Goal: Task Accomplishment & Management: Use online tool/utility

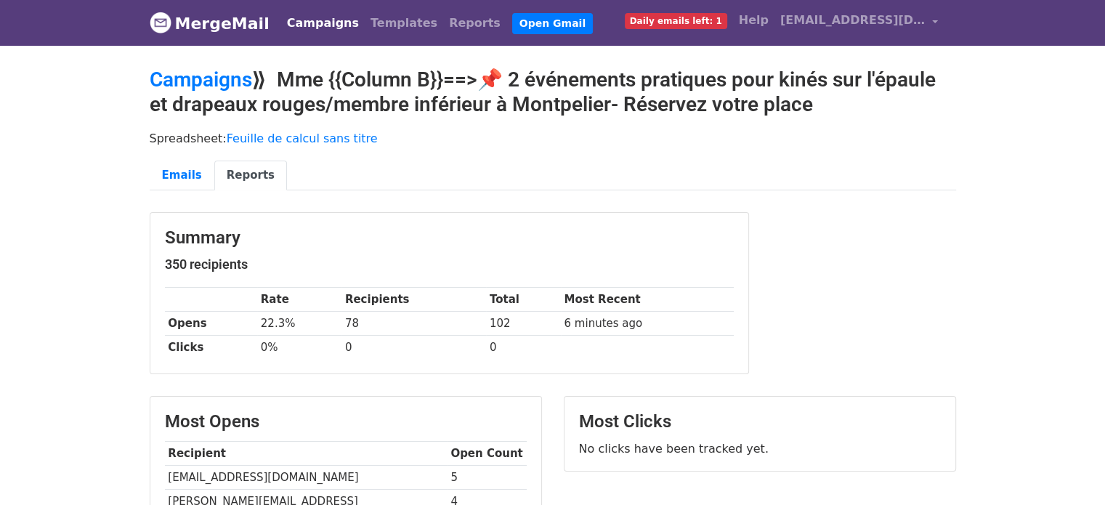
click at [291, 30] on link "Campaigns" at bounding box center [323, 23] width 84 height 29
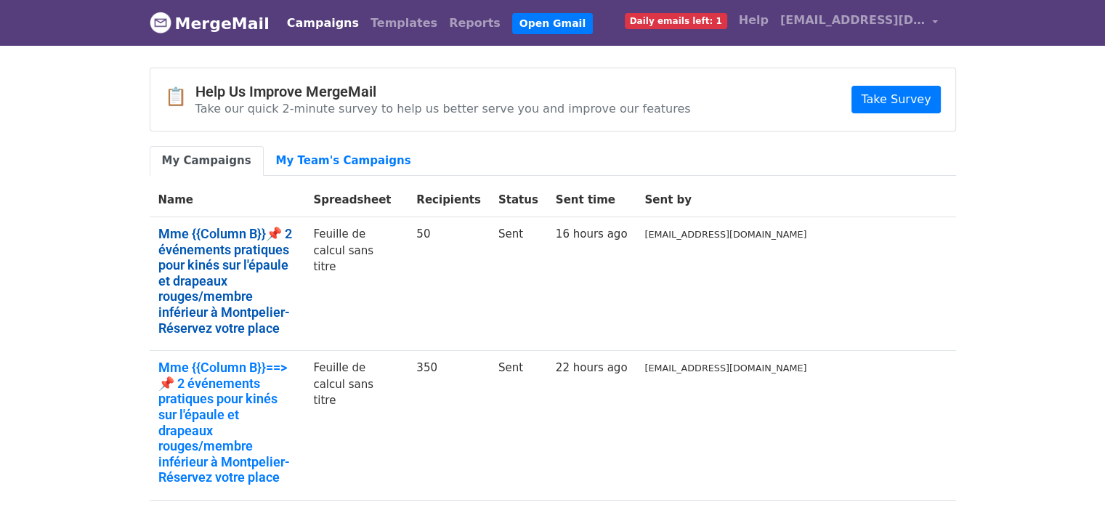
click at [296, 246] on link "Mme {{Column B}}📌 2 événements pratiques pour kinés sur l'épaule et drapeaux ro…" at bounding box center [227, 281] width 138 height 110
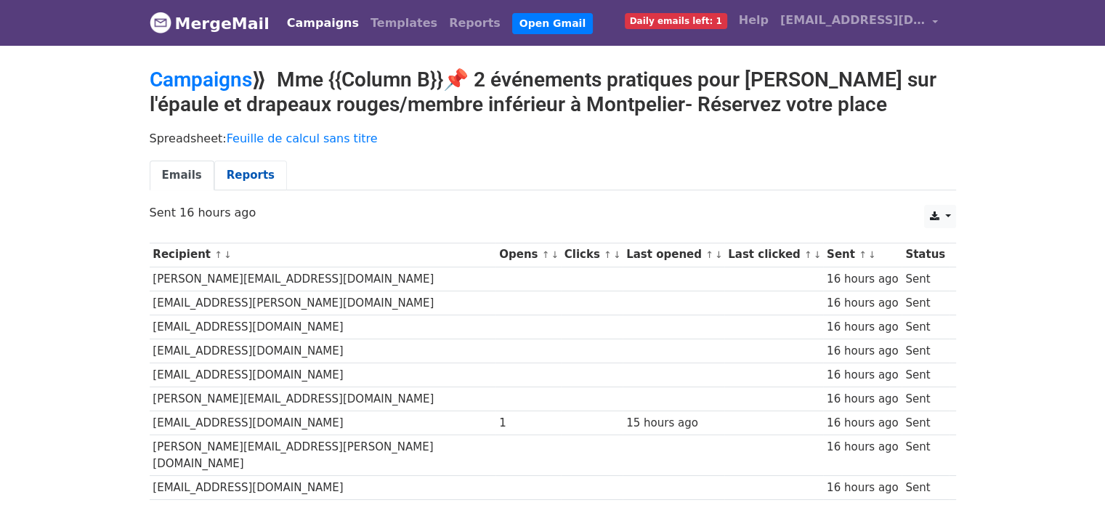
click at [261, 177] on link "Reports" at bounding box center [250, 176] width 73 height 30
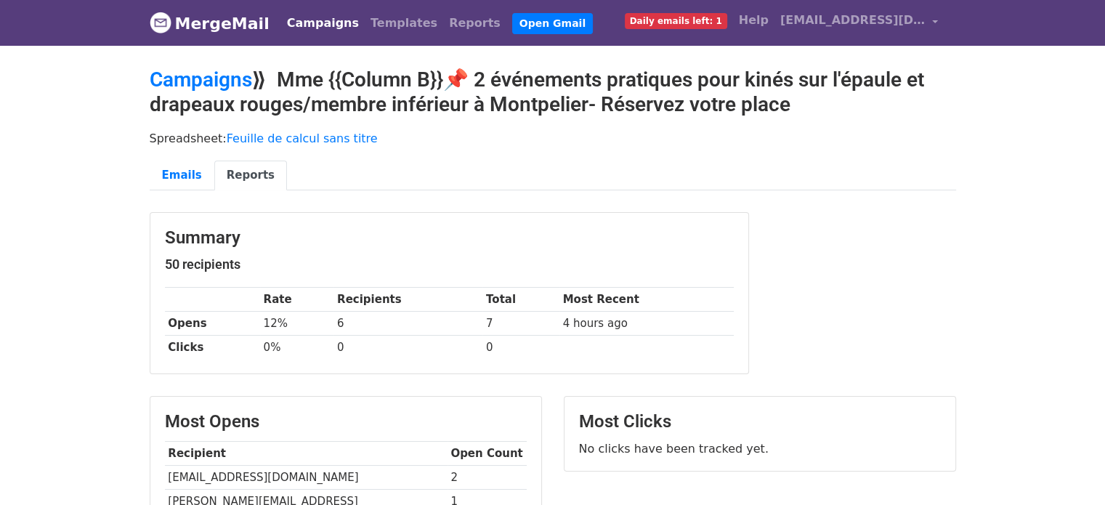
click at [317, 22] on link "Campaigns" at bounding box center [323, 23] width 84 height 29
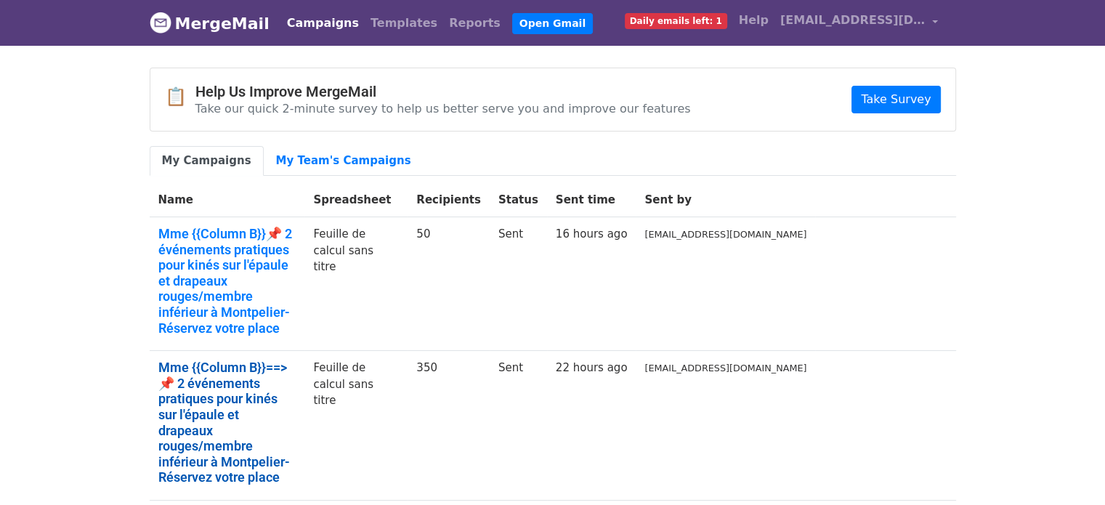
click at [243, 360] on link "Mme {{Column B}}==>📌 2 événements pratiques pour kinés sur l'épaule et drapeaux…" at bounding box center [227, 423] width 138 height 126
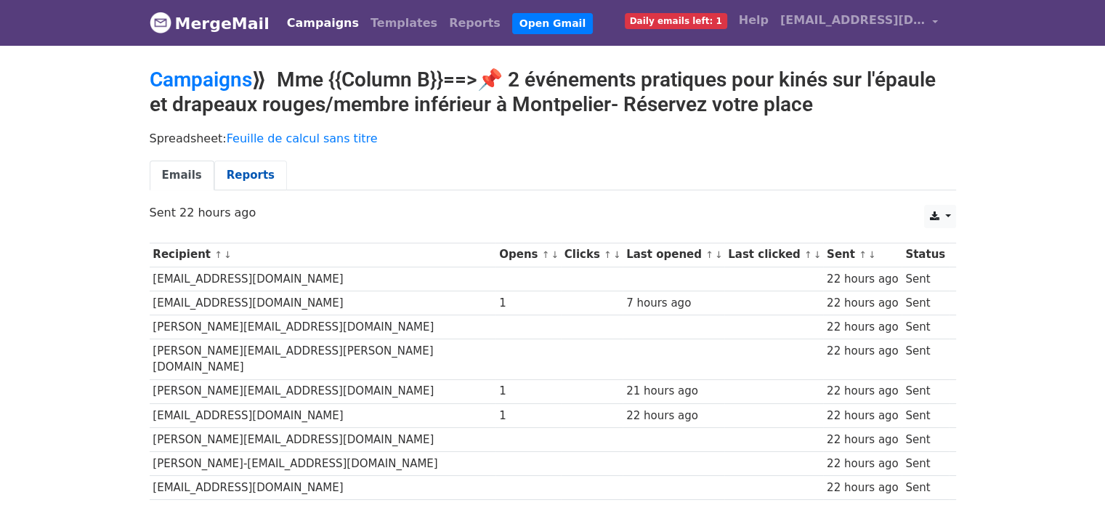
click at [230, 166] on link "Reports" at bounding box center [250, 176] width 73 height 30
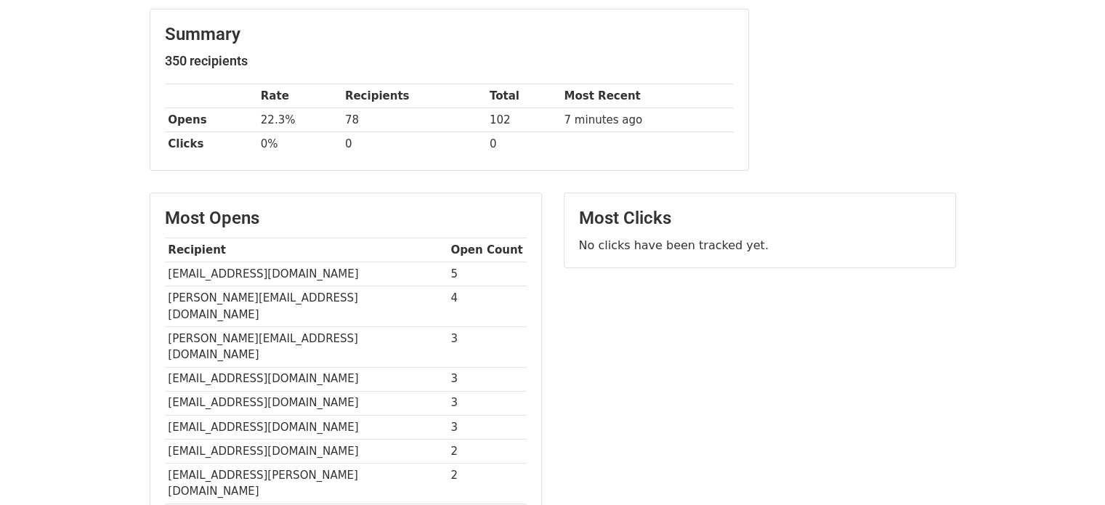
scroll to position [261, 0]
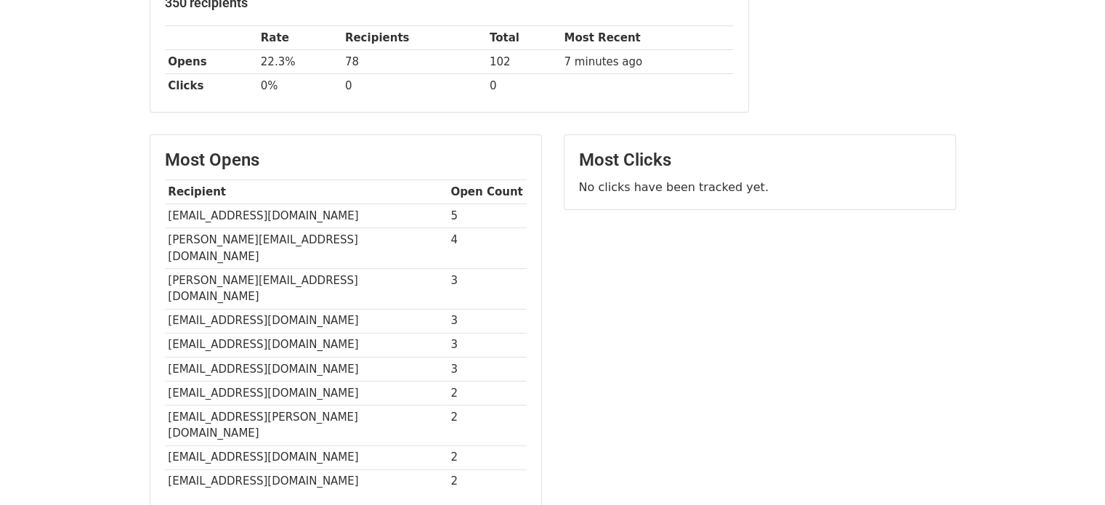
click at [203, 213] on td "[EMAIL_ADDRESS][DOMAIN_NAME]" at bounding box center [306, 216] width 283 height 24
copy tr "[EMAIL_ADDRESS][DOMAIN_NAME]"
click at [209, 235] on td "[PERSON_NAME][EMAIL_ADDRESS][DOMAIN_NAME]" at bounding box center [306, 248] width 283 height 41
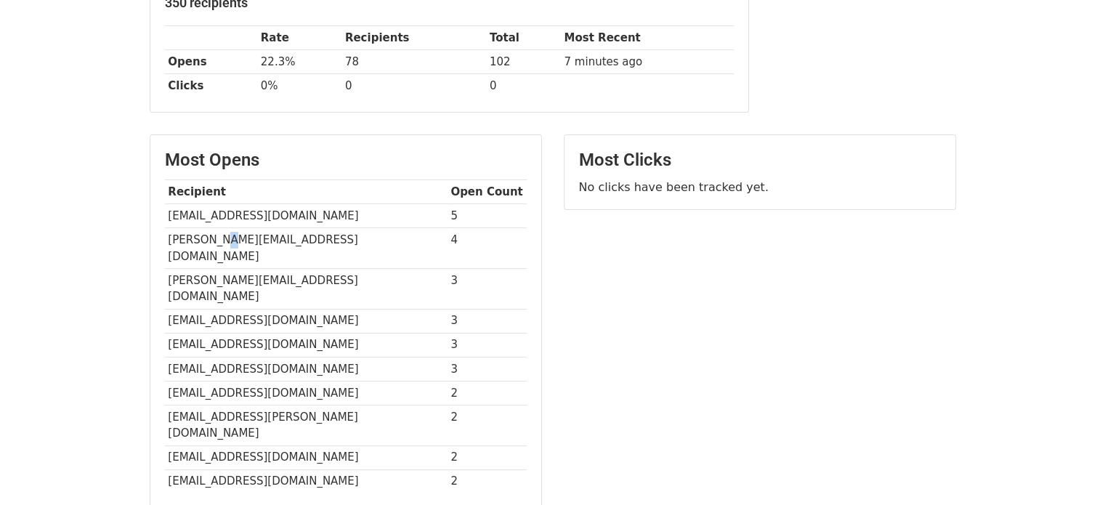
click at [209, 235] on td "[PERSON_NAME][EMAIL_ADDRESS][DOMAIN_NAME]" at bounding box center [306, 248] width 283 height 41
copy tr "[PERSON_NAME][EMAIL_ADDRESS][DOMAIN_NAME]"
click at [261, 235] on td "[PERSON_NAME][EMAIL_ADDRESS][DOMAIN_NAME]" at bounding box center [306, 248] width 283 height 41
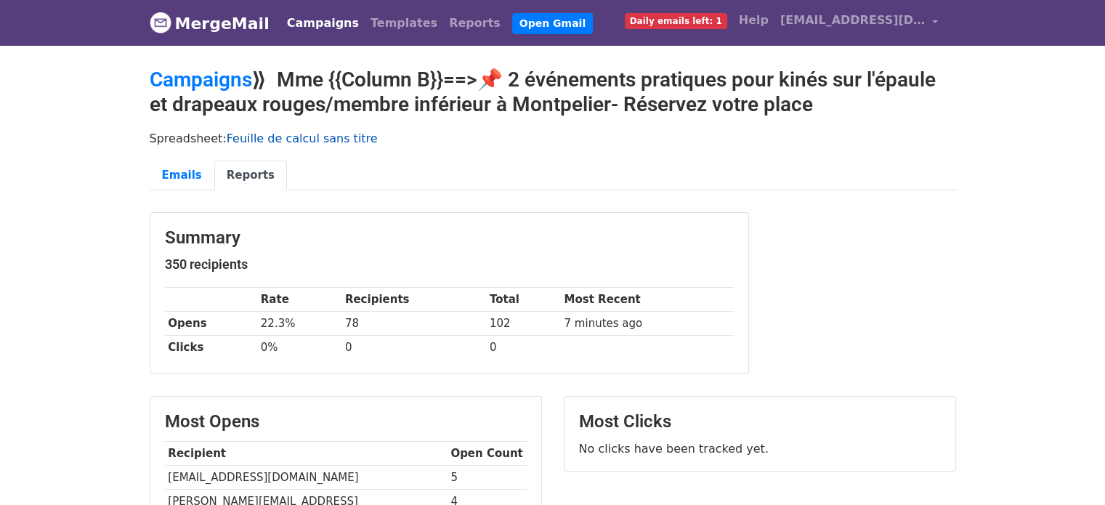
click at [295, 142] on link "Feuille de calcul sans titre" at bounding box center [302, 138] width 151 height 14
click at [301, 138] on link "Feuille de calcul sans titre" at bounding box center [302, 138] width 151 height 14
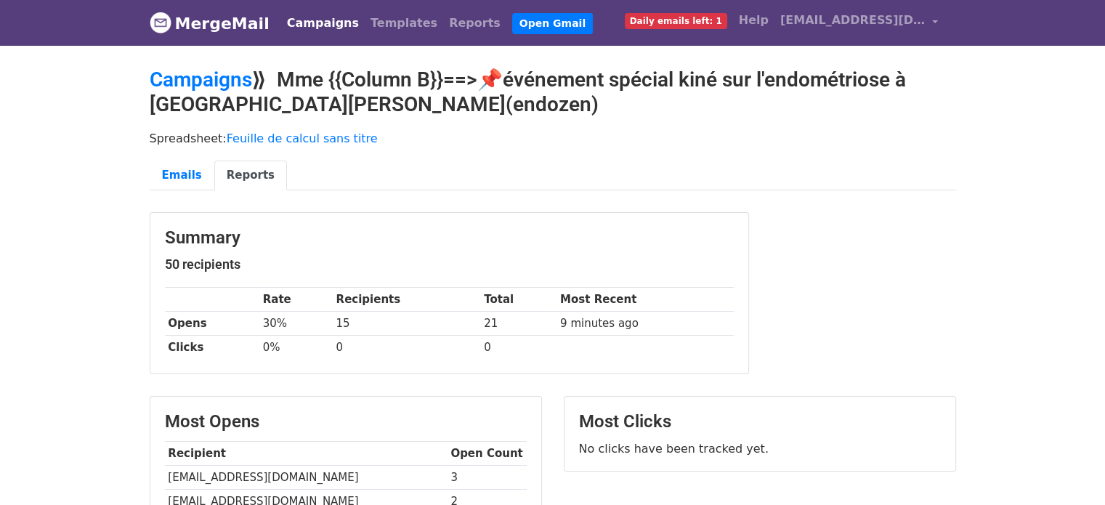
click at [285, 479] on td "n.lajanie@mrsaintjacques.fr" at bounding box center [306, 478] width 283 height 24
copy tr "n.lajanie@mrsaintjacques.fr"
click at [285, 478] on td "n.lajanie@mrsaintjacques.fr" at bounding box center [306, 478] width 283 height 24
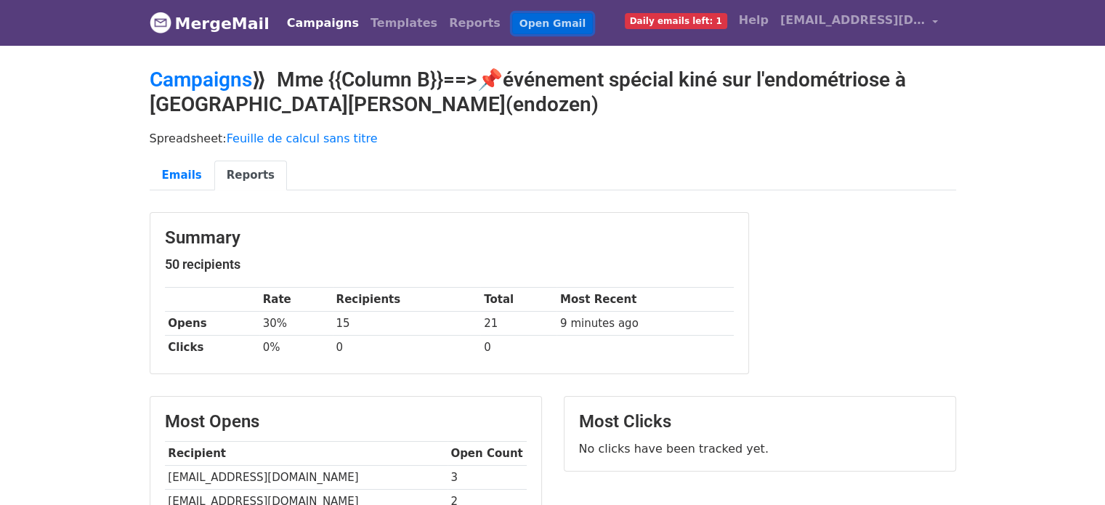
click at [512, 25] on link "Open Gmail" at bounding box center [552, 23] width 81 height 21
click at [268, 134] on link "Feuille de calcul sans titre" at bounding box center [302, 138] width 151 height 14
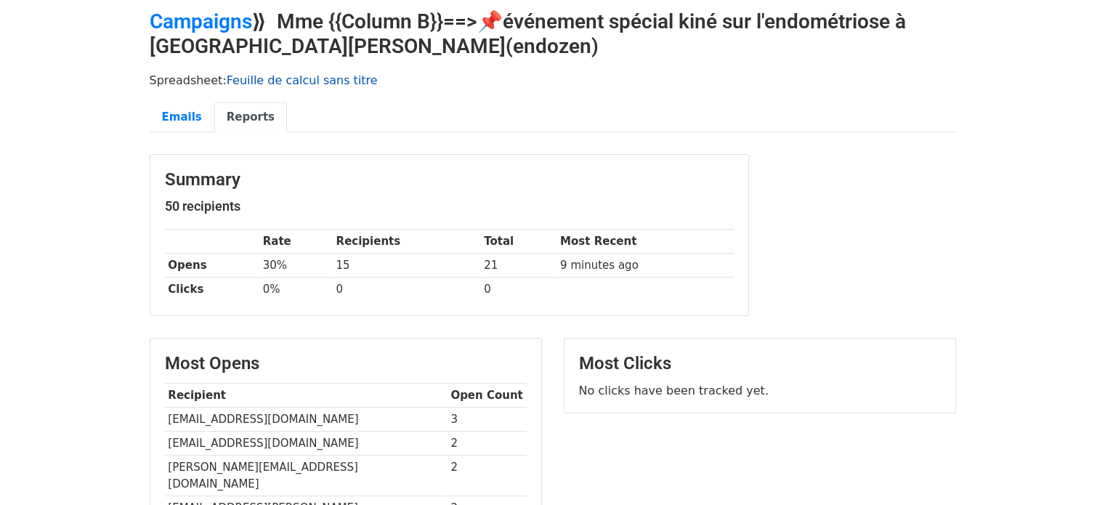
scroll to position [116, 0]
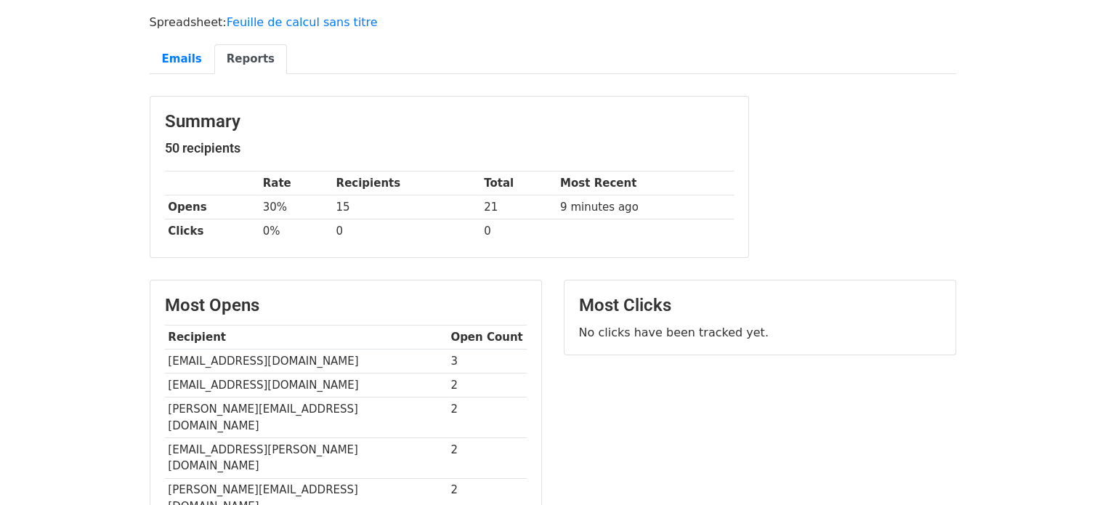
click at [235, 378] on td "kine15riquet@sfr.fr" at bounding box center [306, 385] width 283 height 24
copy tr "kine15riquet@sfr.fr"
